Goal: Task Accomplishment & Management: Use online tool/utility

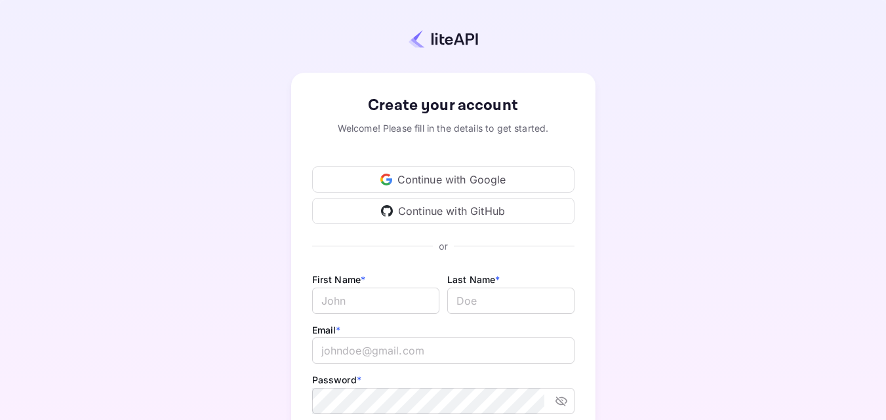
click at [391, 180] on icon at bounding box center [389, 180] width 6 height 5
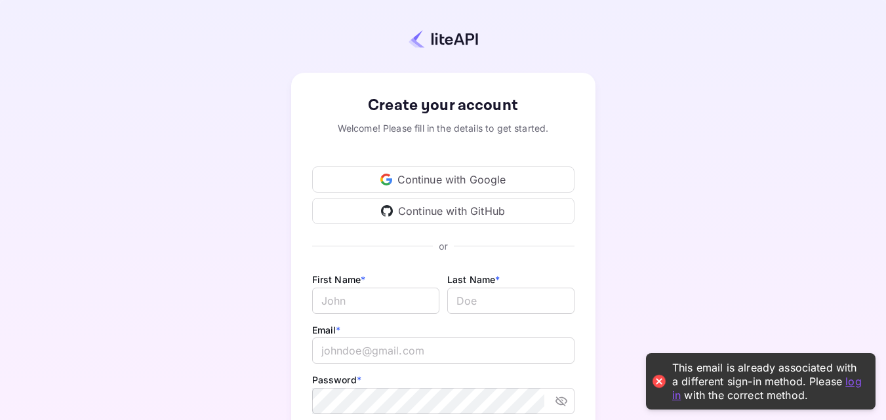
click at [653, 165] on div "Create your account Welcome! Please fill in the details to get started. Continu…" at bounding box center [443, 307] width 770 height 501
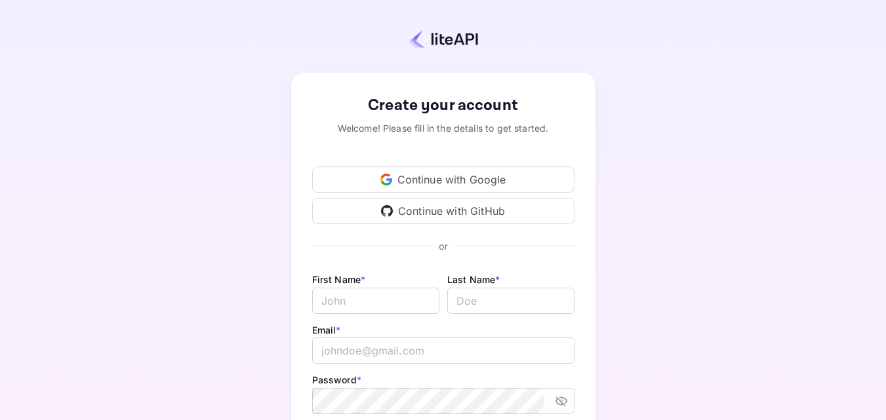
click at [353, 184] on div "Continue with Google" at bounding box center [443, 180] width 262 height 26
click at [405, 180] on div "Continue with Google" at bounding box center [443, 180] width 262 height 26
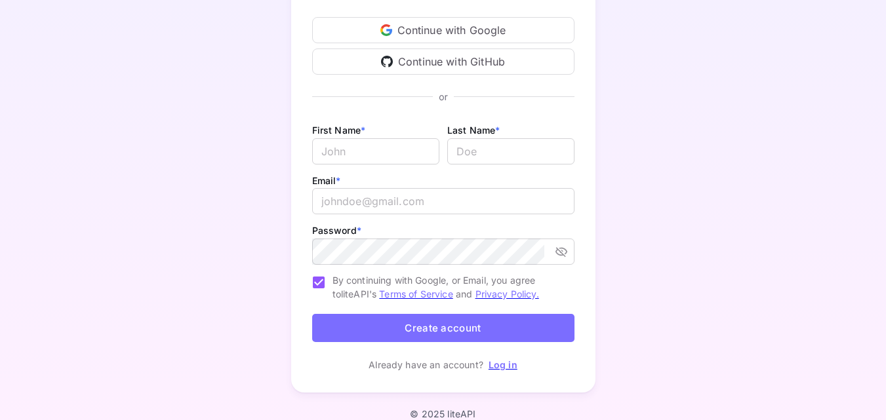
scroll to position [165, 0]
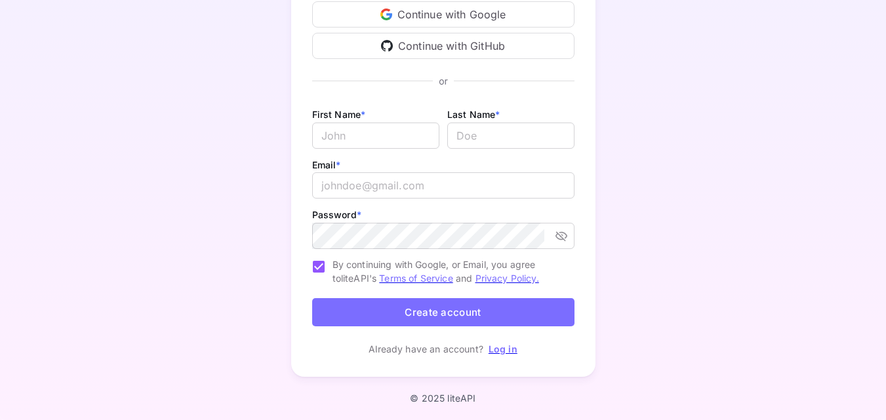
click at [497, 349] on link "Log in" at bounding box center [502, 349] width 29 height 11
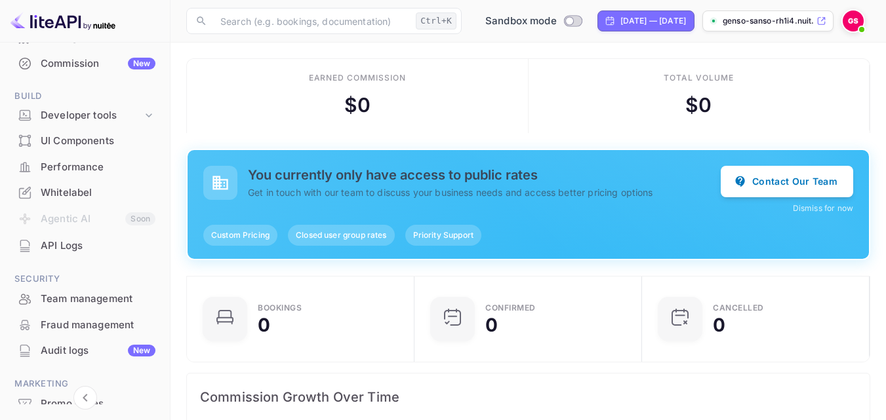
scroll to position [107, 0]
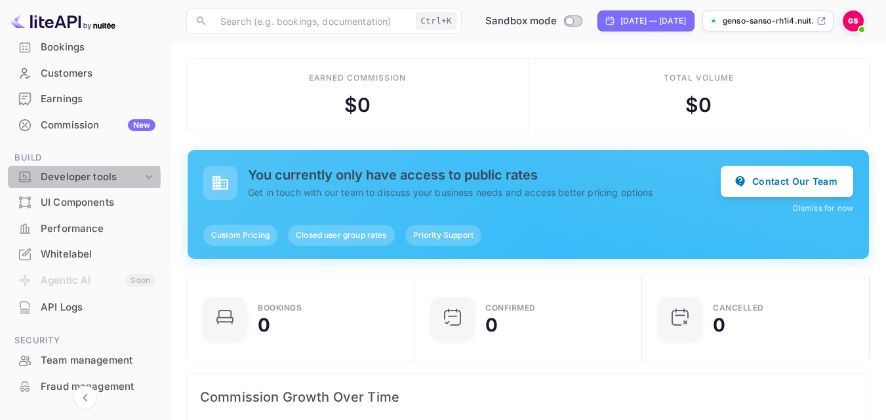
click at [64, 178] on div "Developer tools" at bounding box center [92, 177] width 102 height 15
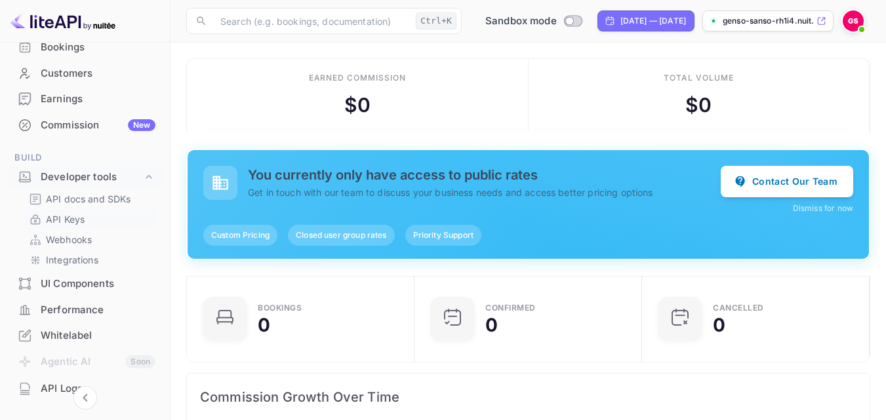
click at [65, 218] on p "API Keys" at bounding box center [65, 219] width 39 height 14
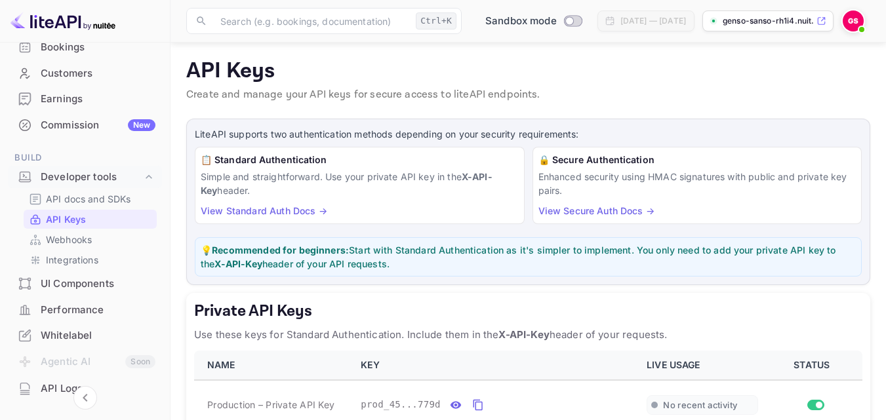
scroll to position [66, 0]
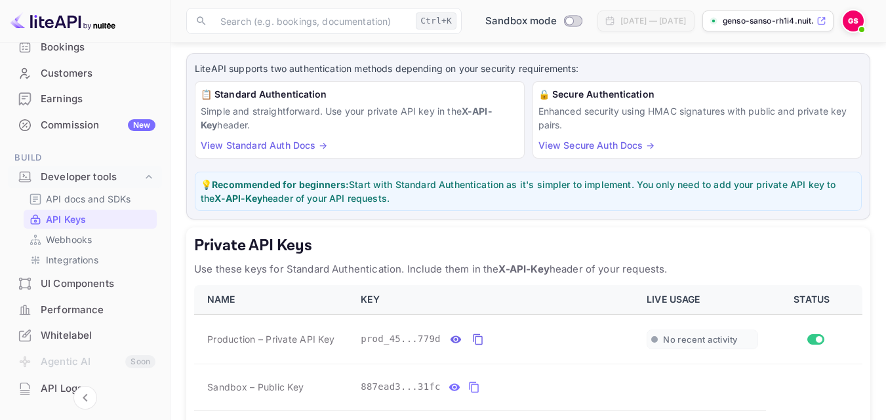
click at [255, 146] on link "View Standard Auth Docs →" at bounding box center [264, 145] width 127 height 11
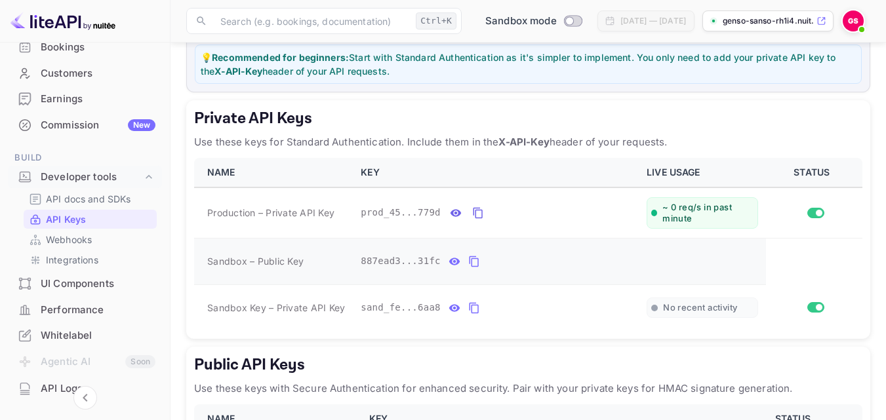
scroll to position [197, 0]
